Goal: Task Accomplishment & Management: Use online tool/utility

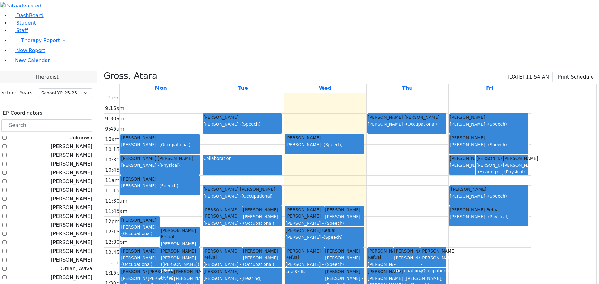
select select "212"
click at [15, 67] on link "New Calendar" at bounding box center [304, 60] width 589 height 12
click at [13, 76] on icon at bounding box center [13, 73] width 0 height 6
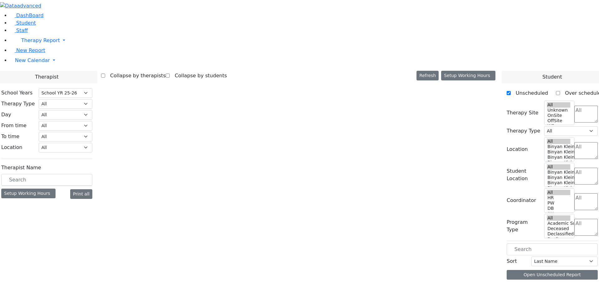
select select "212"
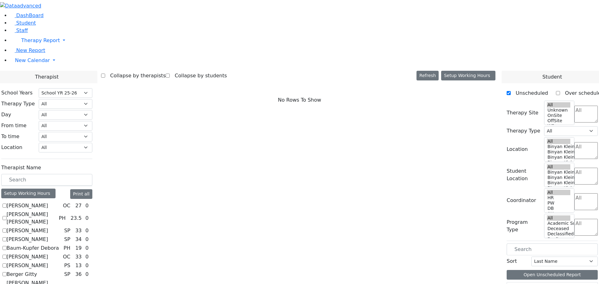
checkbox input "true"
select select "1"
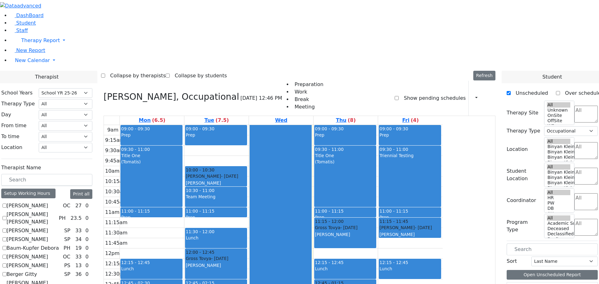
scroll to position [406, 0]
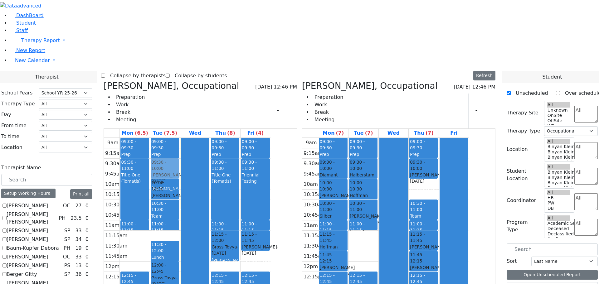
drag, startPoint x: 401, startPoint y: 150, endPoint x: 237, endPoint y: 81, distance: 177.0
click at [237, 81] on div "[PERSON_NAME], Occupational [DATE] 12:46 PM Preparation Work Break Meeting Prin…" at bounding box center [299, 233] width 397 height 305
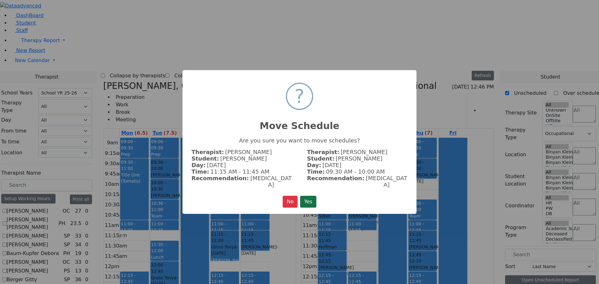
click at [309, 200] on button "Yes" at bounding box center [308, 202] width 16 height 12
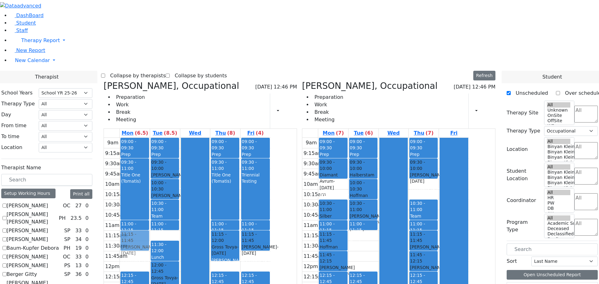
drag, startPoint x: 368, startPoint y: 91, endPoint x: 193, endPoint y: 144, distance: 183.3
click at [193, 144] on div "[PERSON_NAME], Occupational [DATE] 12:46 PM Preparation Work Break Meeting Prin…" at bounding box center [299, 233] width 397 height 305
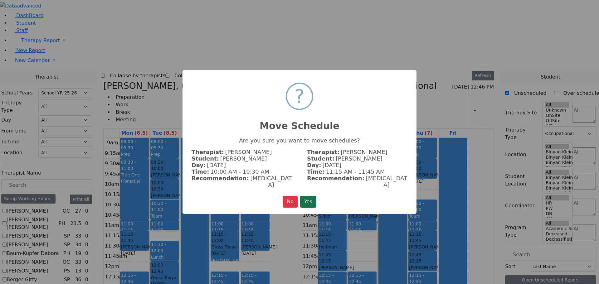
click at [311, 198] on button "Yes" at bounding box center [308, 202] width 16 height 12
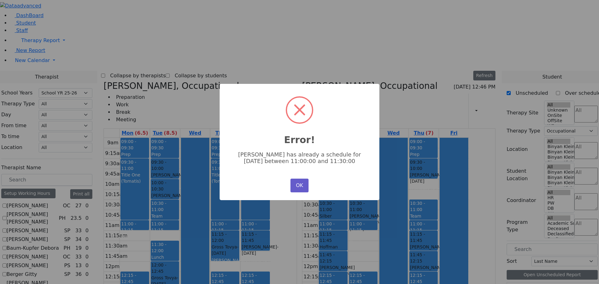
click at [303, 184] on button "OK" at bounding box center [300, 186] width 18 height 14
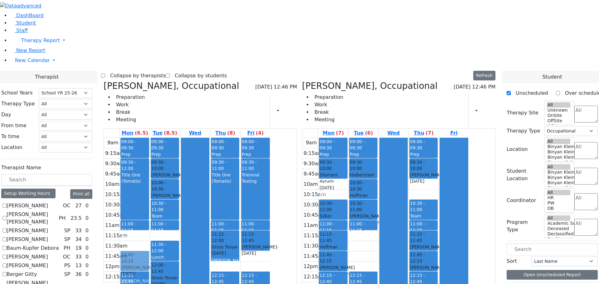
drag, startPoint x: 363, startPoint y: 94, endPoint x: 193, endPoint y: 170, distance: 186.4
click at [193, 167] on div "[PERSON_NAME], Occupational [DATE] 12:46 PM Preparation Work Break Meeting Prin…" at bounding box center [299, 233] width 397 height 305
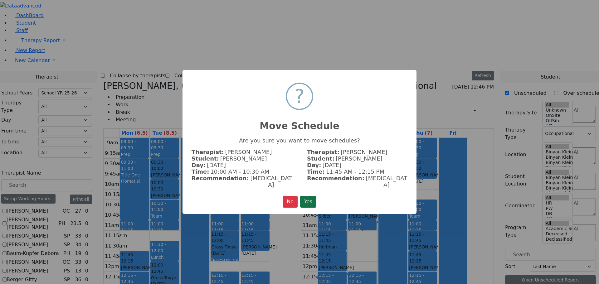
click at [308, 197] on button "Yes" at bounding box center [308, 202] width 16 height 12
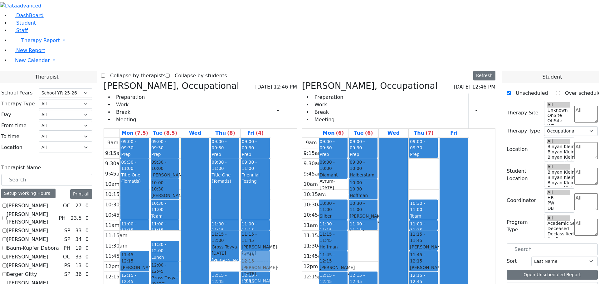
drag, startPoint x: 453, startPoint y: 70, endPoint x: 306, endPoint y: 158, distance: 170.8
click at [305, 160] on div "[PERSON_NAME], Occupational [DATE] 12:46 PM Preparation Work Break Meeting Prin…" at bounding box center [299, 233] width 397 height 305
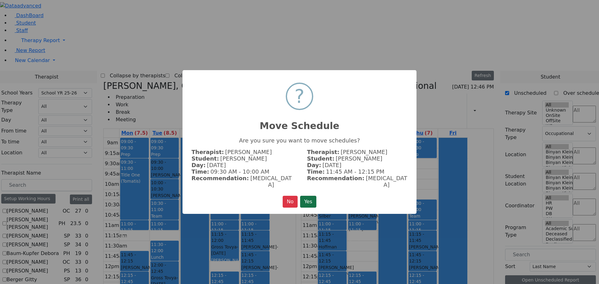
click at [307, 196] on button "Yes" at bounding box center [308, 202] width 16 height 12
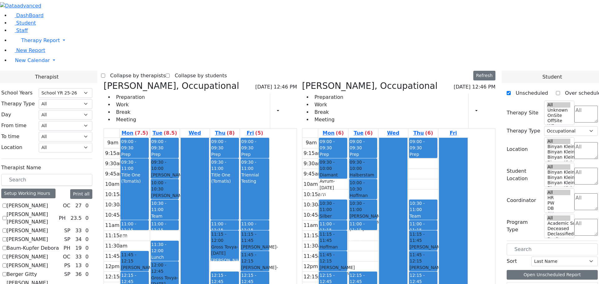
checkbox input "false"
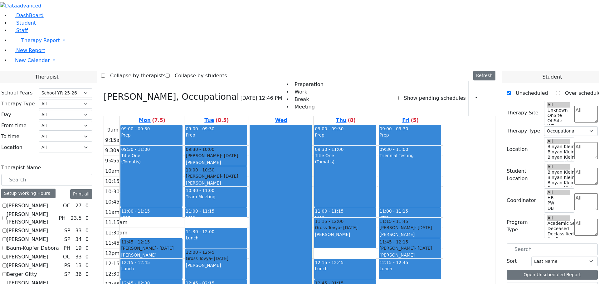
scroll to position [0, 0]
checkbox input "false"
select select
